Goal: Browse casually

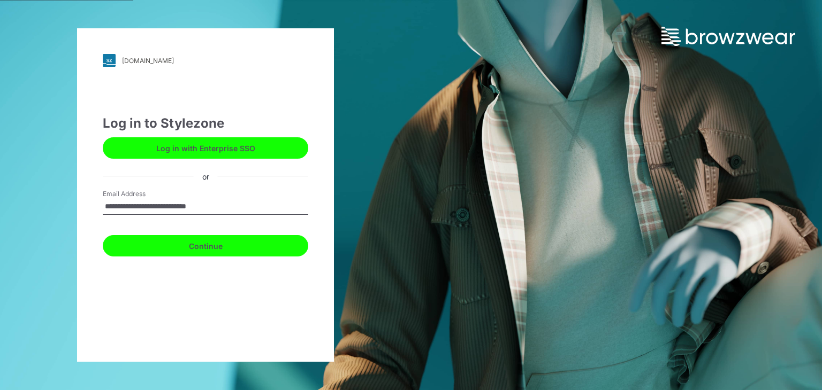
click at [227, 251] on button "Continue" at bounding box center [205, 245] width 205 height 21
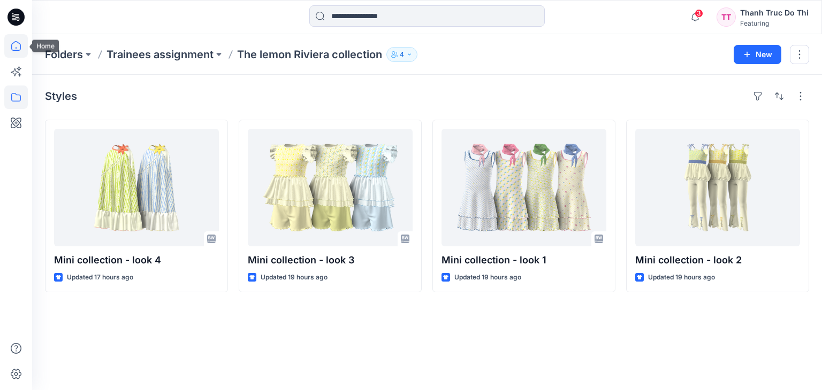
click at [9, 39] on icon at bounding box center [16, 46] width 24 height 24
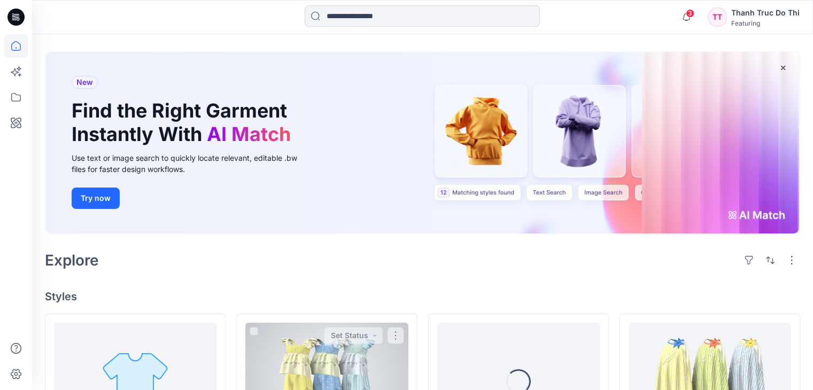
scroll to position [107, 0]
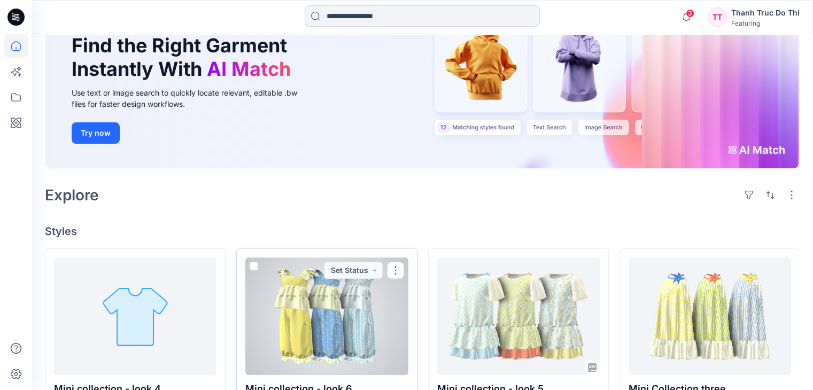
click at [349, 318] on div at bounding box center [326, 317] width 163 height 118
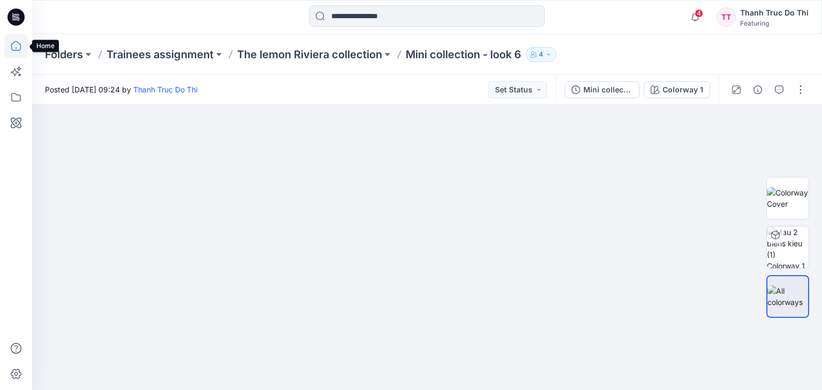
click at [15, 46] on icon at bounding box center [16, 46] width 24 height 24
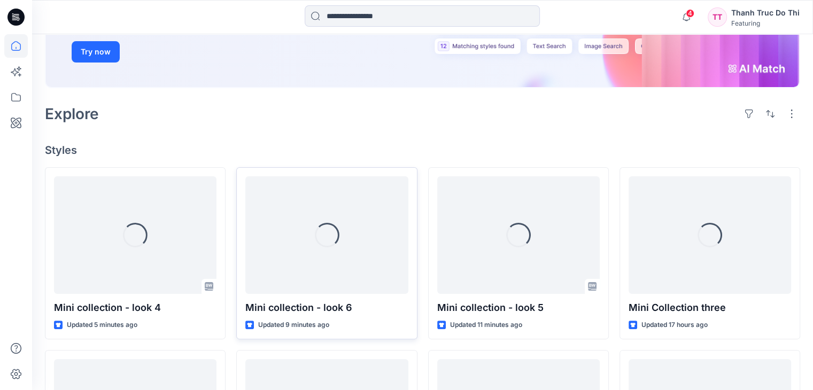
scroll to position [214, 0]
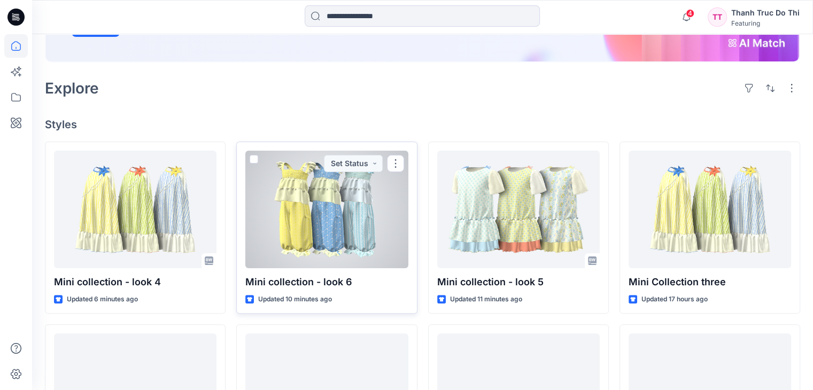
click at [291, 193] on div at bounding box center [326, 210] width 163 height 118
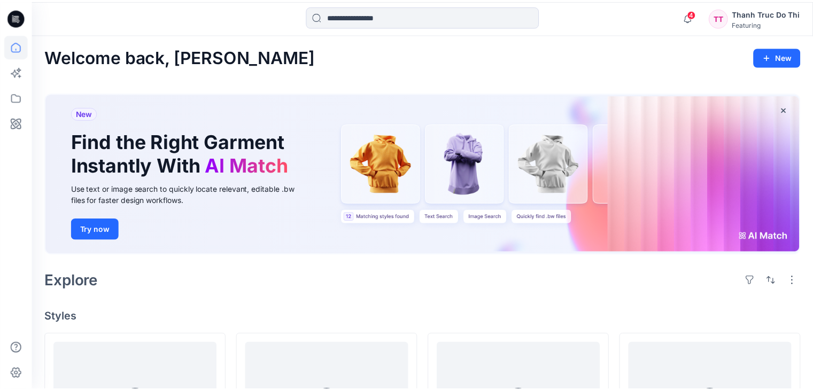
scroll to position [214, 0]
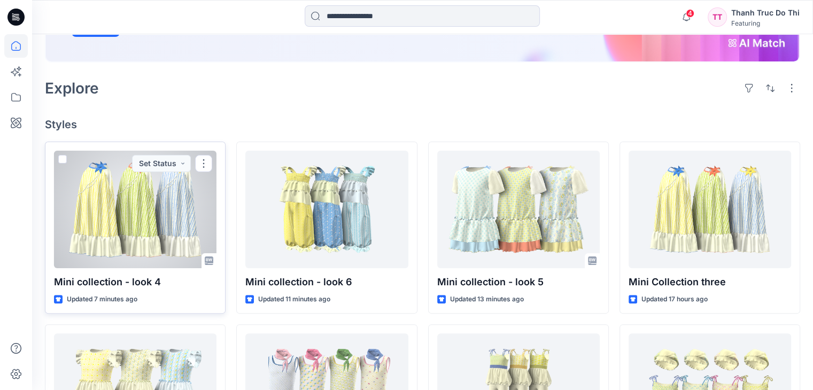
click at [159, 195] on div at bounding box center [135, 210] width 163 height 118
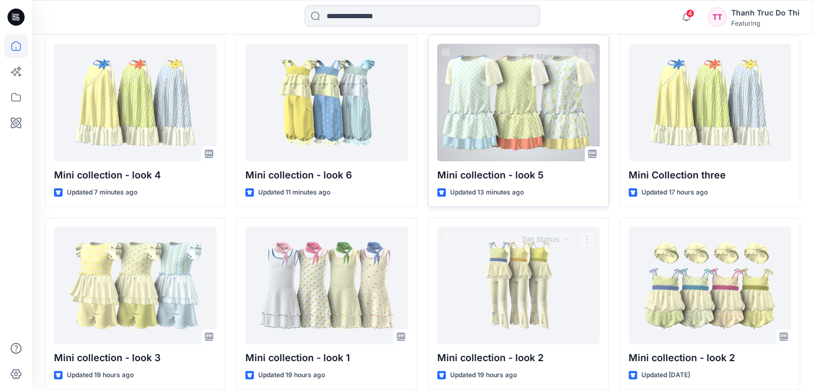
scroll to position [267, 0]
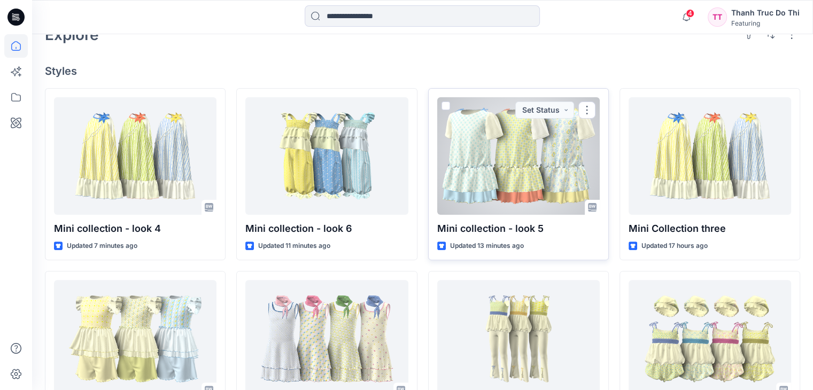
click at [515, 177] on div at bounding box center [518, 156] width 163 height 118
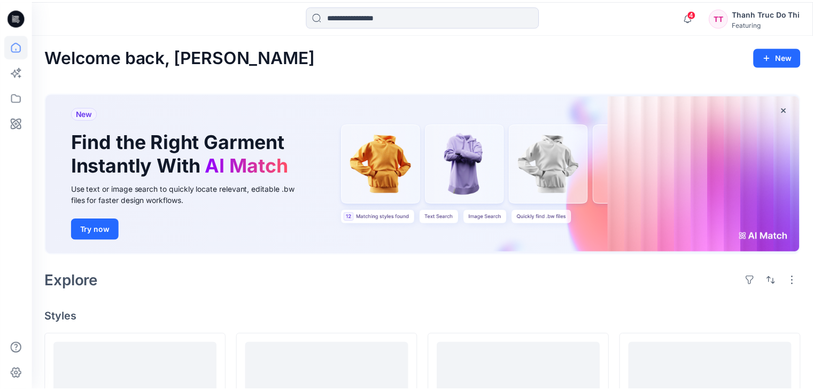
scroll to position [267, 0]
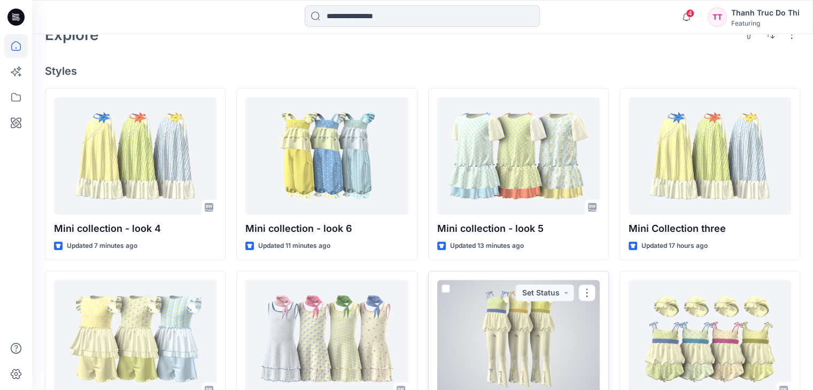
click at [499, 309] on div at bounding box center [518, 339] width 163 height 118
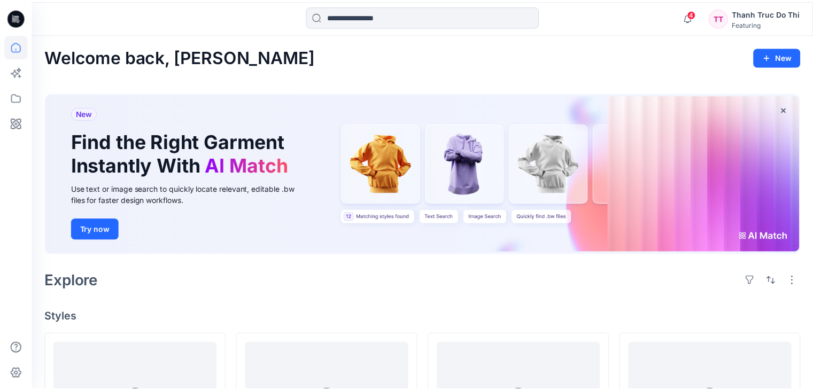
scroll to position [267, 0]
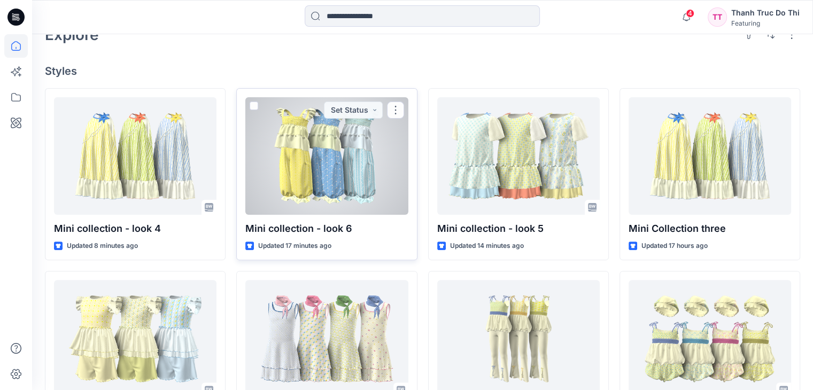
click at [312, 147] on div at bounding box center [326, 156] width 163 height 118
